Goal: Task Accomplishment & Management: Manage account settings

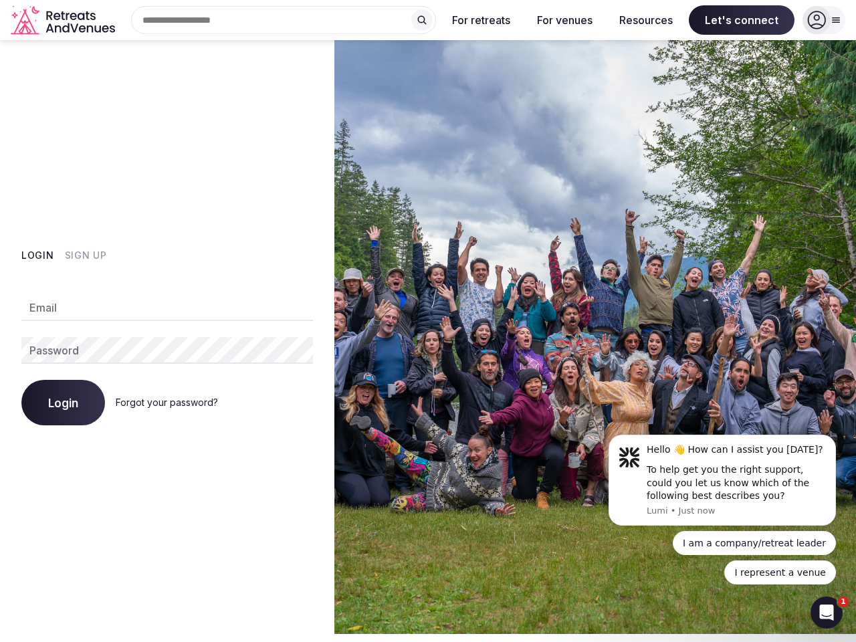
click at [428, 317] on img at bounding box center [595, 337] width 522 height 594
click at [284, 20] on div "Search Popular Destinations [GEOGRAPHIC_DATA], [GEOGRAPHIC_DATA] [GEOGRAPHIC_DA…" at bounding box center [278, 20] width 316 height 28
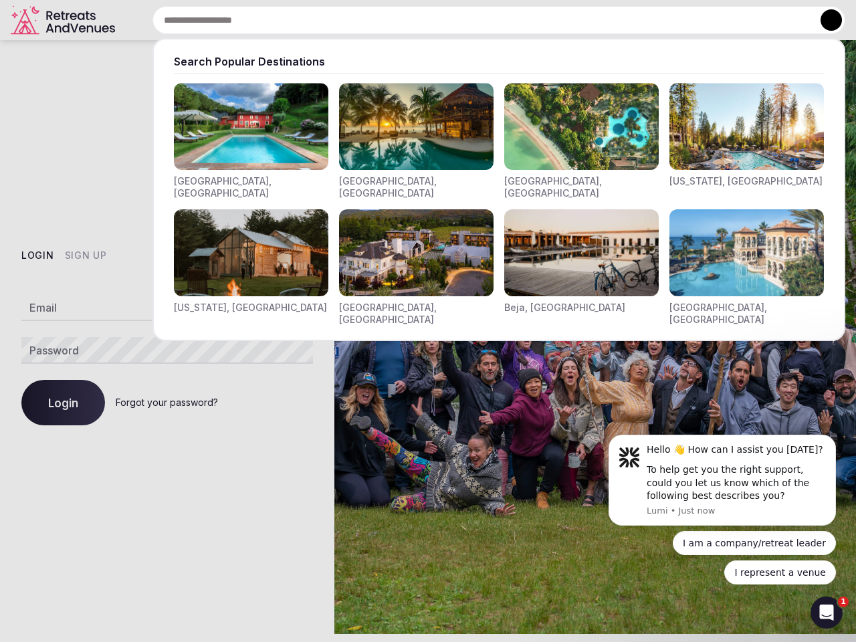
click at [422, 20] on input "text" at bounding box center [498, 20] width 693 height 28
click at [482, 20] on input "text" at bounding box center [498, 20] width 693 height 28
click at [565, 20] on input "text" at bounding box center [498, 20] width 693 height 28
click at [646, 20] on input "text" at bounding box center [498, 20] width 693 height 28
click at [742, 20] on input "text" at bounding box center [498, 20] width 693 height 28
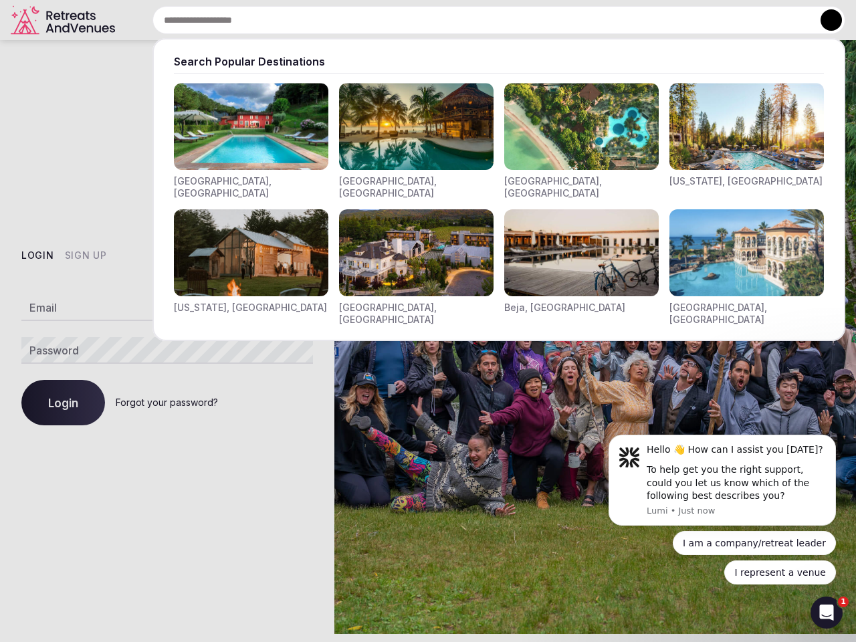
click at [824, 20] on button at bounding box center [831, 19] width 21 height 21
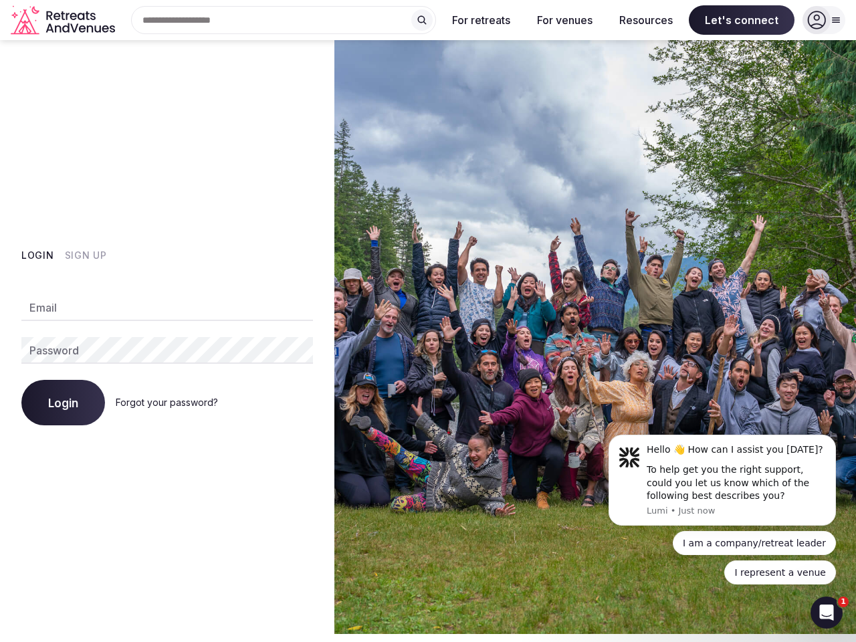
click at [37, 256] on button "Login" at bounding box center [37, 255] width 33 height 13
click at [85, 256] on button "Sign Up" at bounding box center [86, 255] width 42 height 13
